Goal: Task Accomplishment & Management: Use online tool/utility

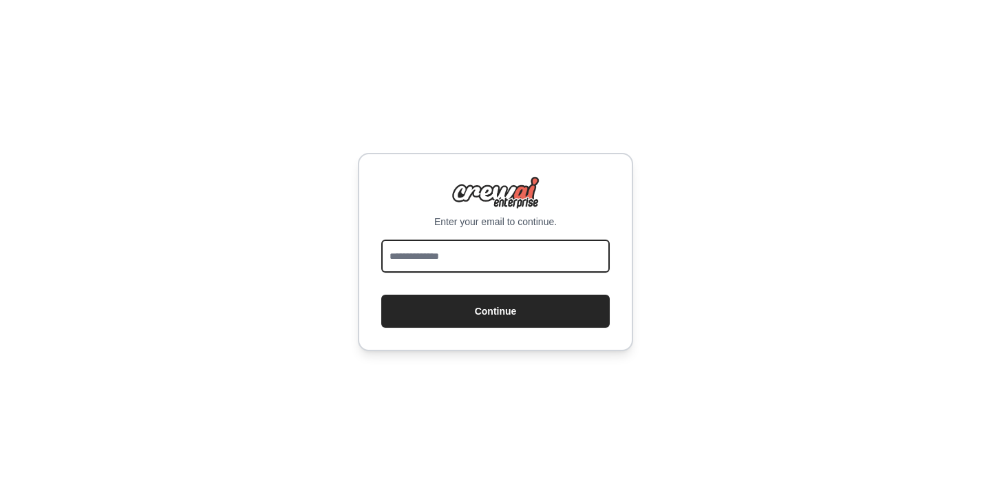
click at [535, 246] on input "email" at bounding box center [495, 255] width 228 height 33
type input "**********"
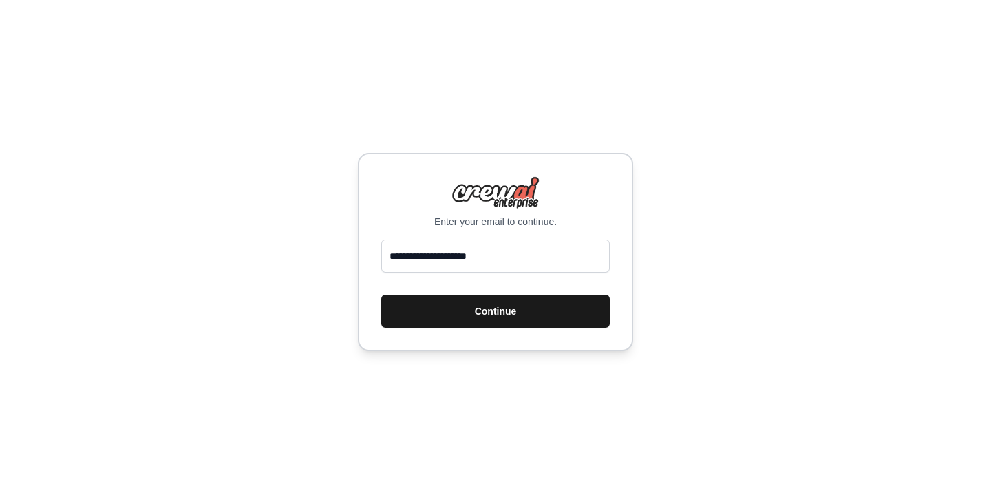
click at [469, 320] on button "Continue" at bounding box center [495, 311] width 228 height 33
click at [559, 315] on button "Continue" at bounding box center [495, 311] width 228 height 33
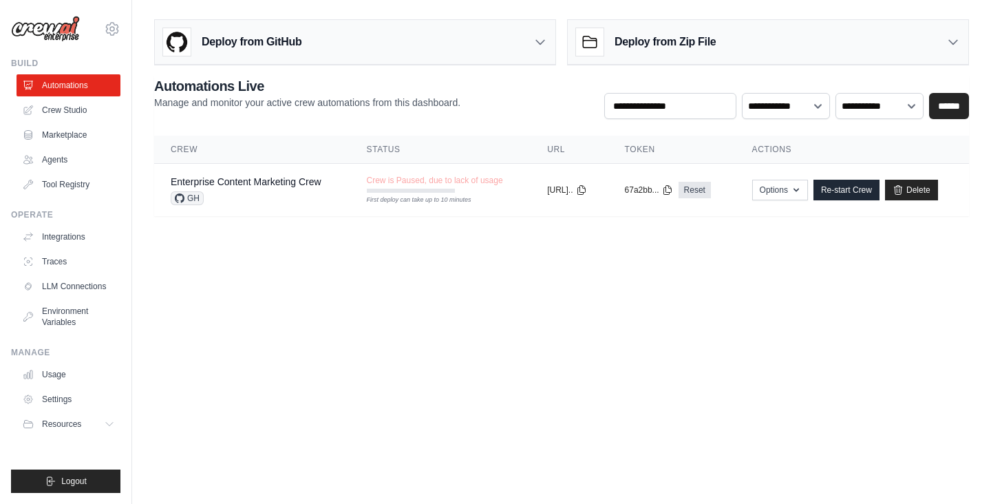
click at [544, 279] on body "johnwalk1192@gmail.com Settings Build Automations Crew Studio" at bounding box center [495, 252] width 991 height 504
click at [47, 109] on link "Crew Studio" at bounding box center [70, 110] width 104 height 22
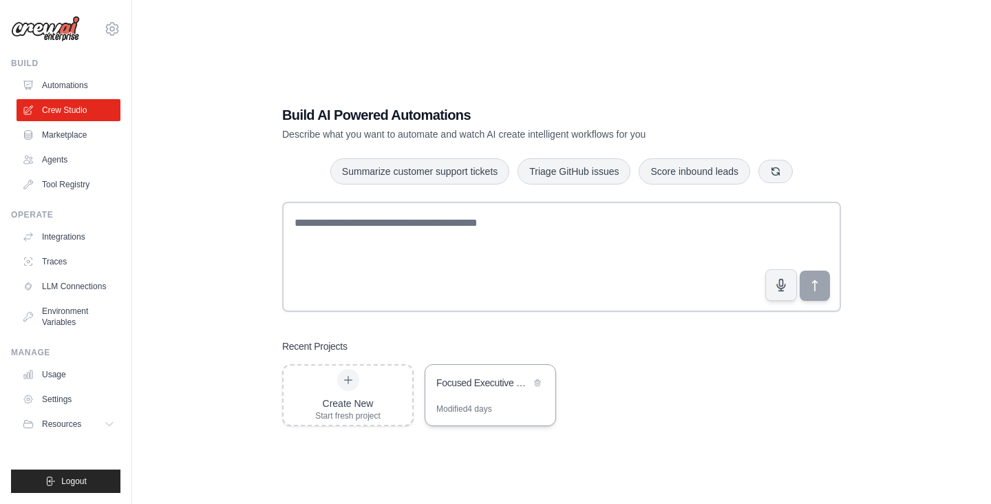
click at [473, 395] on div "Focused Executive Meeting with Discussion Topic" at bounding box center [490, 384] width 130 height 39
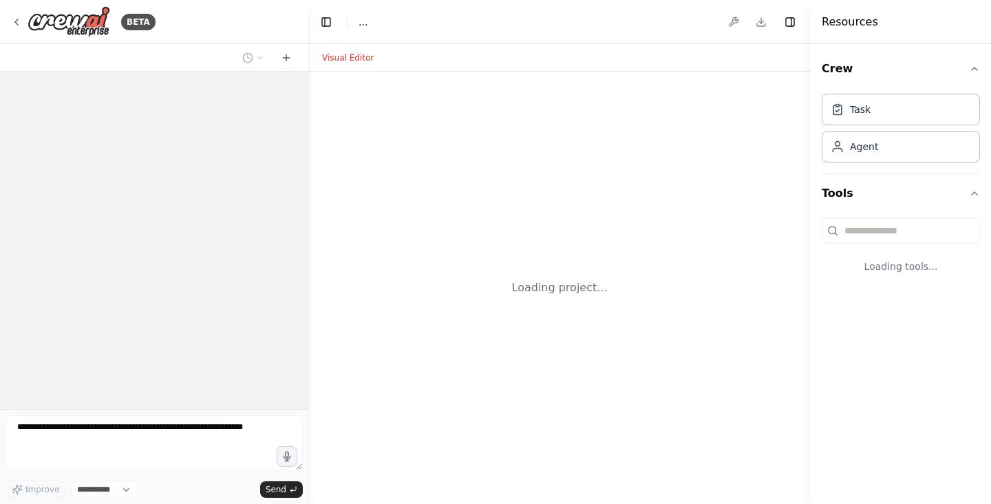
select select "****"
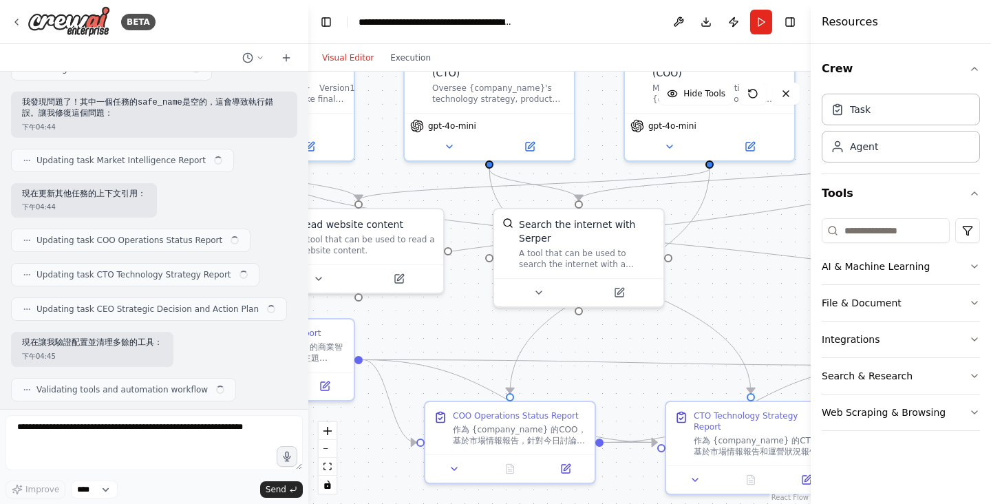
drag, startPoint x: 663, startPoint y: 298, endPoint x: 469, endPoint y: 198, distance: 218.5
click at [469, 198] on div ".deletable-edge-delete-btn { width: 20px; height: 20px; border: 0px solid #ffff…" at bounding box center [559, 288] width 502 height 432
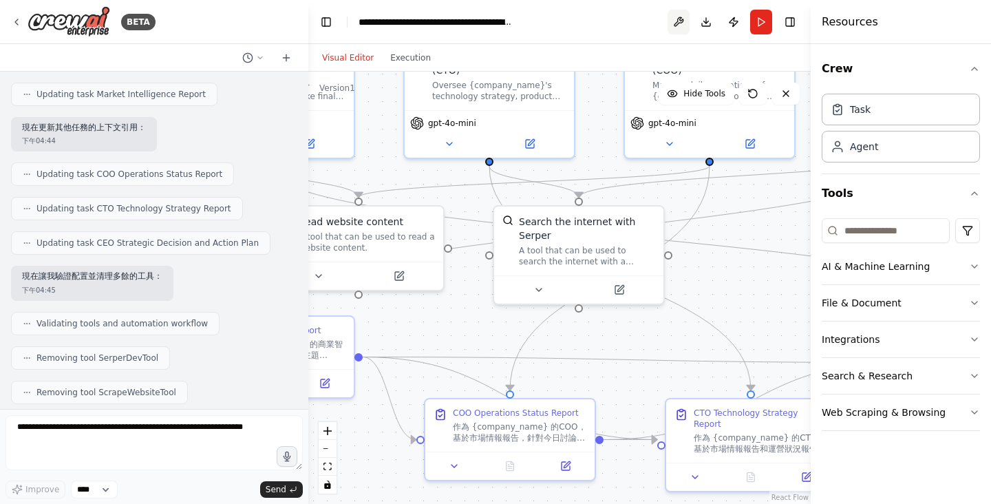
click at [680, 24] on button at bounding box center [679, 22] width 22 height 25
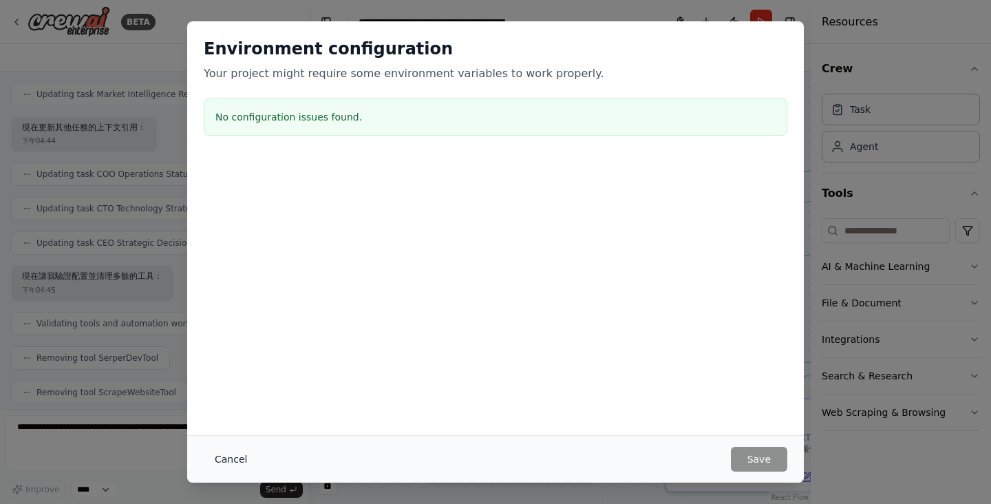
click at [231, 457] on button "Cancel" at bounding box center [231, 459] width 54 height 25
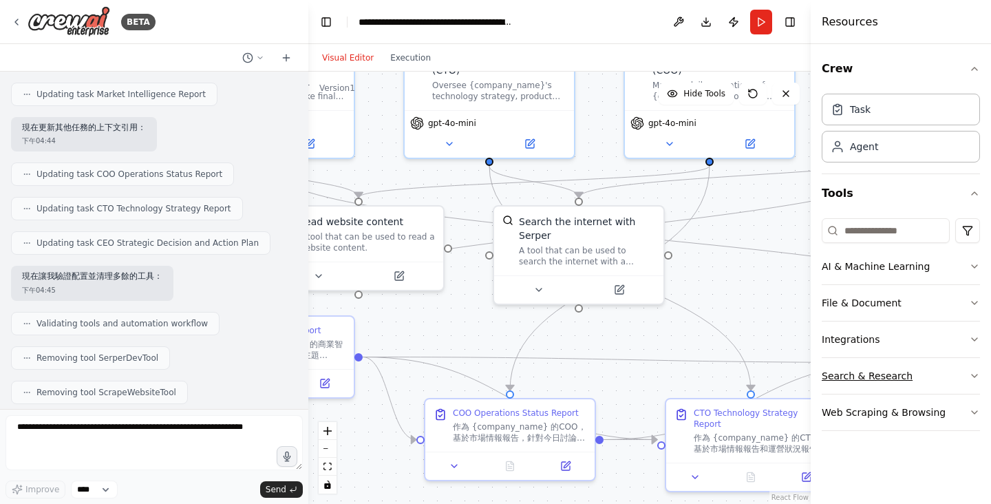
click at [954, 374] on button "Search & Research" at bounding box center [901, 376] width 158 height 36
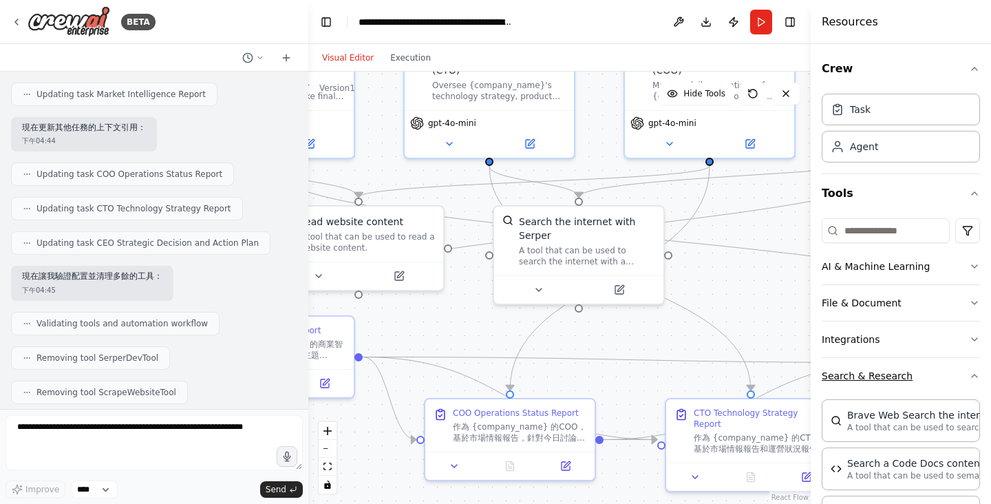
click at [954, 374] on button "Search & Research" at bounding box center [901, 376] width 158 height 36
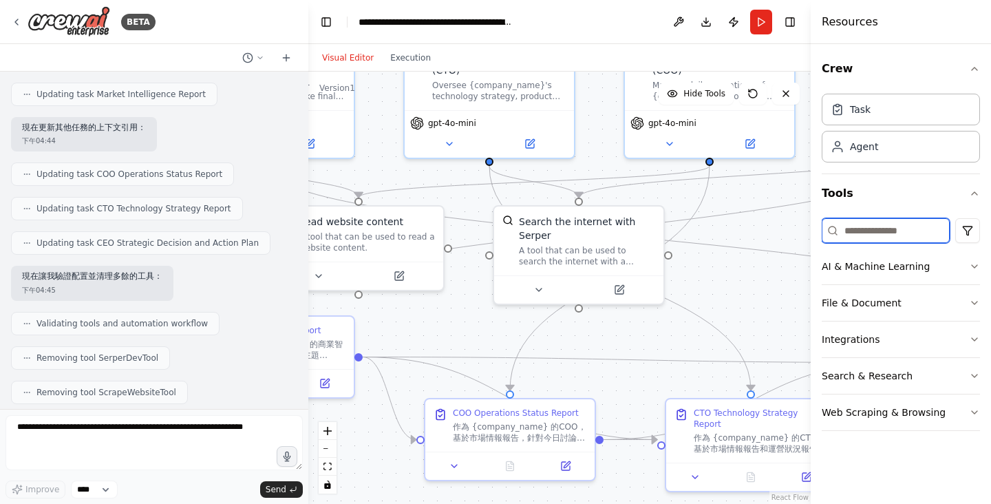
click at [888, 237] on input at bounding box center [886, 230] width 128 height 25
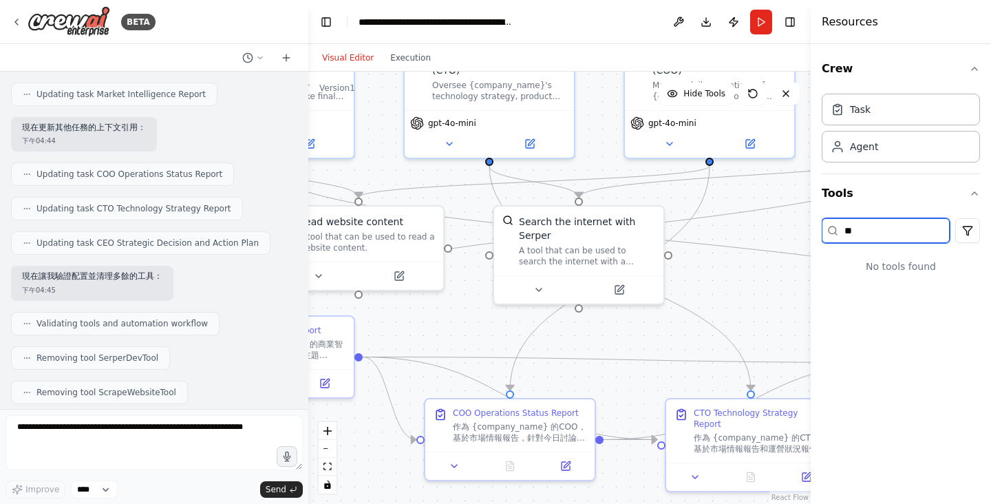
type input "*"
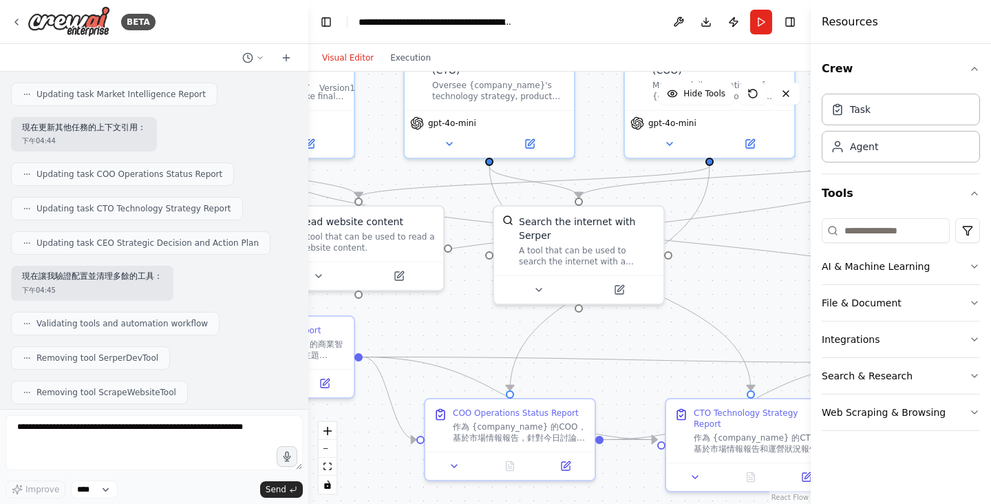
click at [905, 447] on div "Crew Task Agent Tools AI & Machine Learning File & Document Integrations Search…" at bounding box center [901, 274] width 180 height 460
click at [948, 269] on button "AI & Machine Learning" at bounding box center [901, 266] width 158 height 36
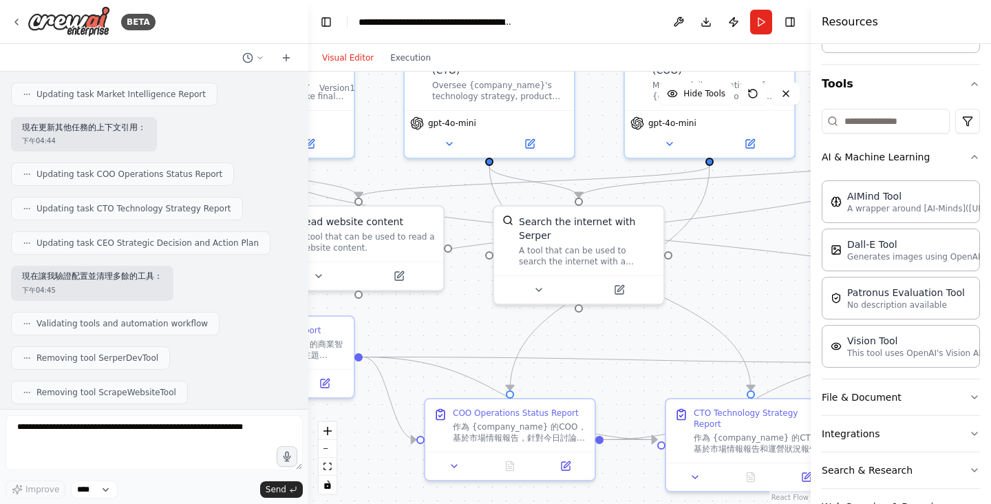
scroll to position [153, 0]
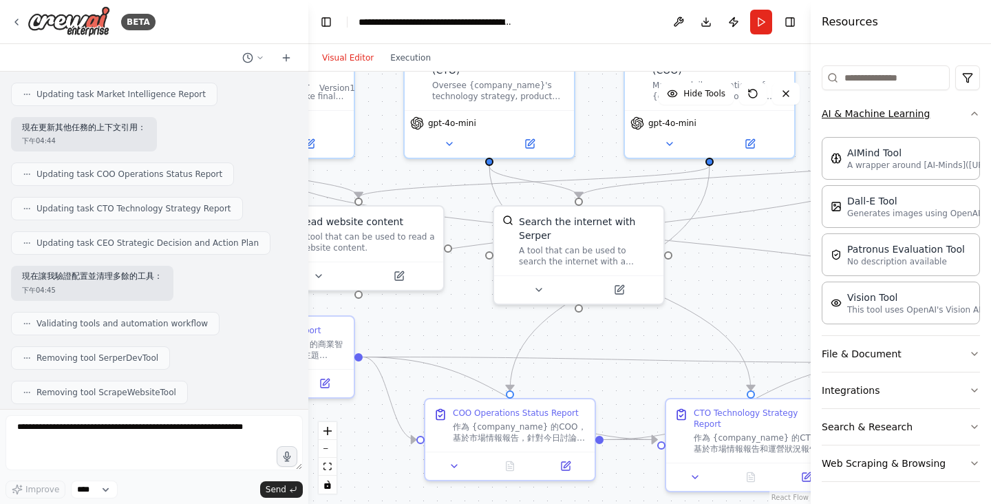
click at [959, 115] on button "AI & Machine Learning" at bounding box center [901, 114] width 158 height 36
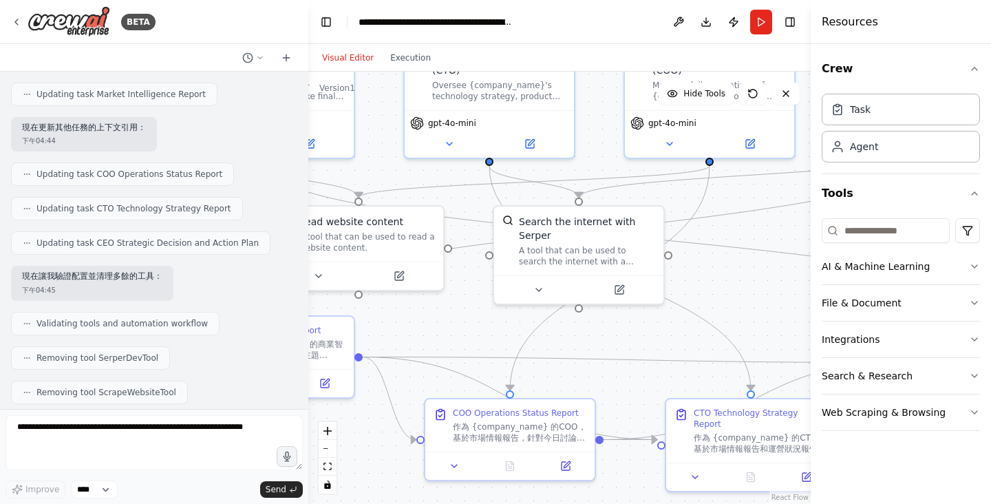
click at [589, 18] on header "**********" at bounding box center [559, 22] width 502 height 44
click at [776, 229] on div ".deletable-edge-delete-btn { width: 20px; height: 20px; border: 0px solid #ffff…" at bounding box center [559, 288] width 502 height 432
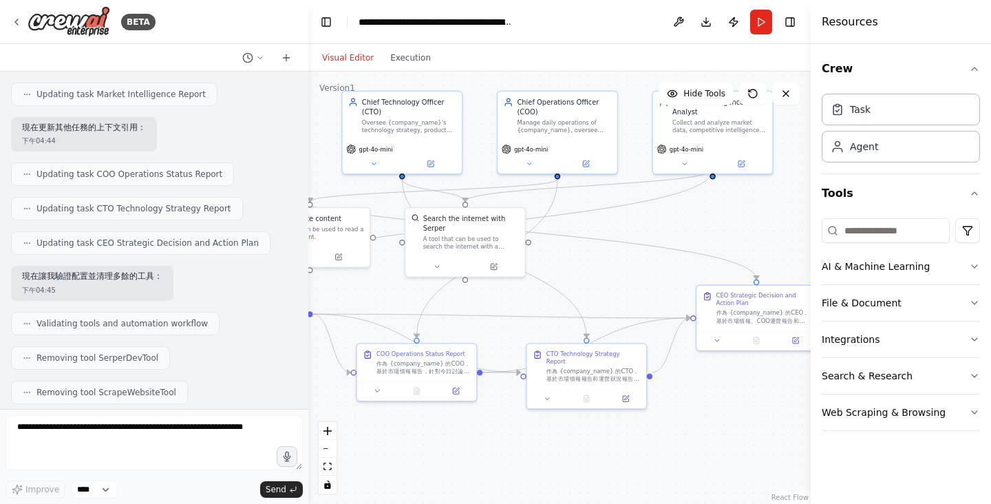
drag, startPoint x: 784, startPoint y: 316, endPoint x: 610, endPoint y: 311, distance: 173.5
click at [610, 311] on div ".deletable-edge-delete-btn { width: 20px; height: 20px; border: 0px solid #ffff…" at bounding box center [559, 288] width 502 height 432
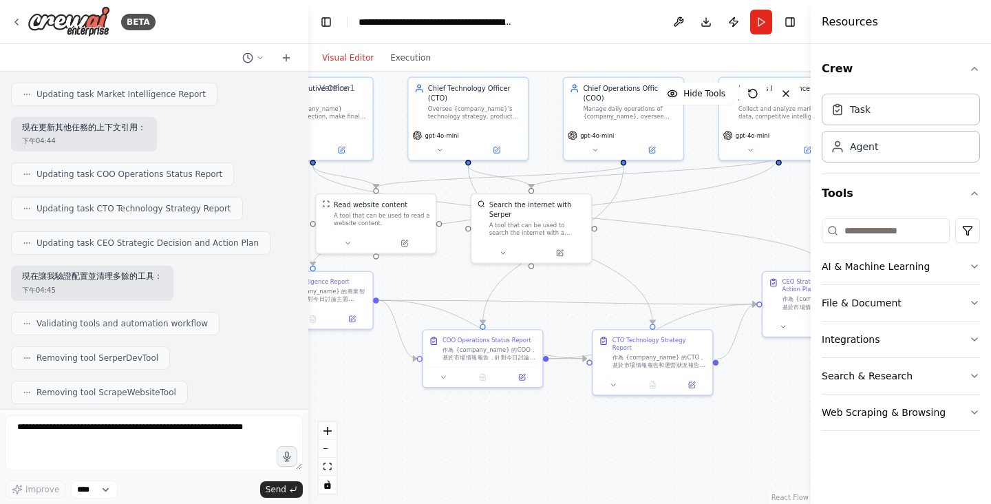
drag, startPoint x: 624, startPoint y: 302, endPoint x: 692, endPoint y: 288, distance: 69.6
click at [692, 288] on div ".deletable-edge-delete-btn { width: 20px; height: 20px; border: 0px solid #ffff…" at bounding box center [559, 288] width 502 height 432
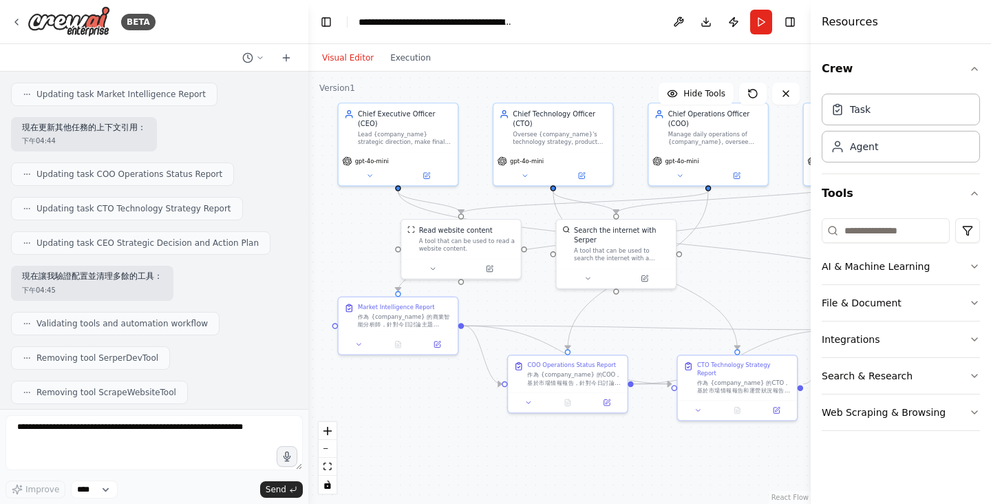
drag, startPoint x: 683, startPoint y: 284, endPoint x: 757, endPoint y: 299, distance: 75.0
click at [757, 299] on div ".deletable-edge-delete-btn { width: 20px; height: 20px; border: 0px solid #ffff…" at bounding box center [559, 288] width 502 height 432
drag, startPoint x: 747, startPoint y: 220, endPoint x: 751, endPoint y: 239, distance: 19.7
click at [751, 239] on div ".deletable-edge-delete-btn { width: 20px; height: 20px; border: 0px solid #ffff…" at bounding box center [559, 288] width 502 height 432
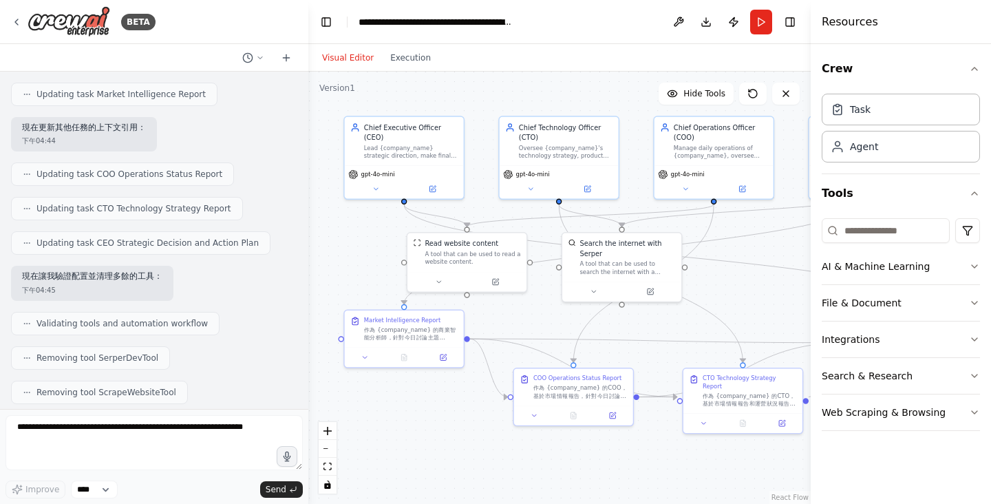
click at [757, 253] on div ".deletable-edge-delete-btn { width: 20px; height: 20px; border: 0px solid #ffff…" at bounding box center [559, 288] width 502 height 432
click at [584, 10] on header "**********" at bounding box center [559, 22] width 502 height 44
